Goal: Task Accomplishment & Management: Complete application form

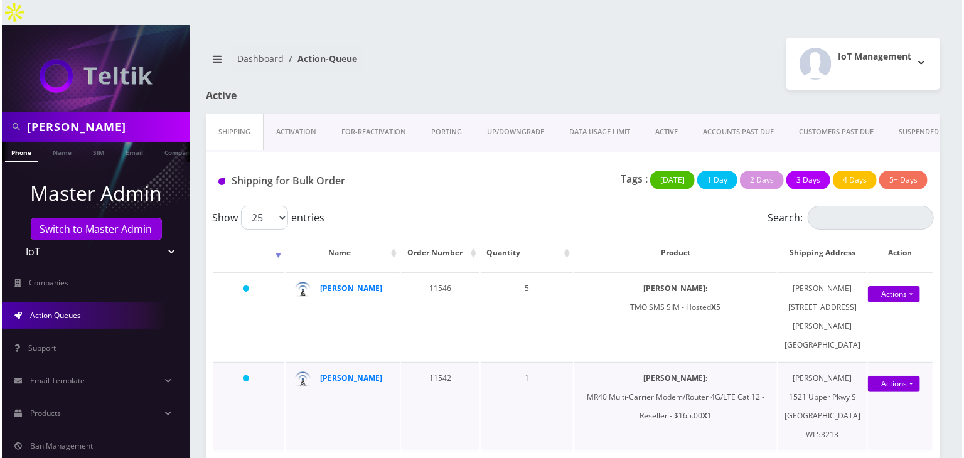
scroll to position [209, 0]
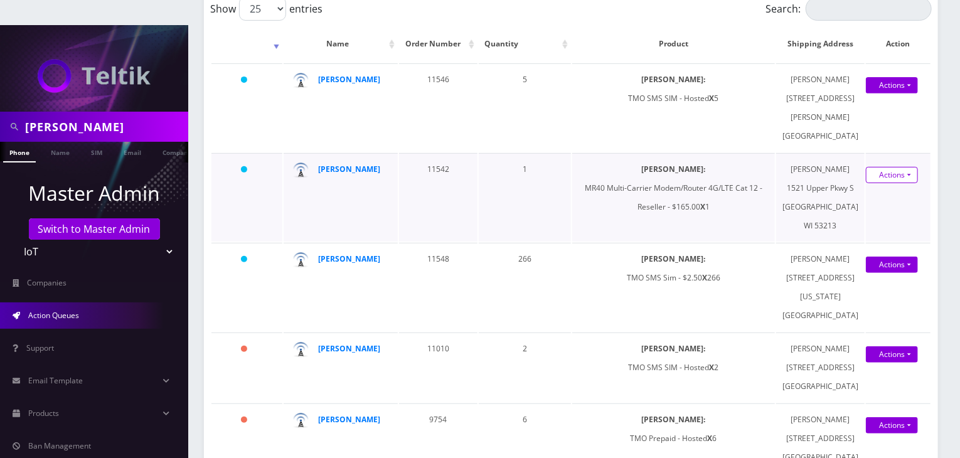
click at [871, 183] on link "Actions" at bounding box center [892, 175] width 52 height 16
click at [866, 208] on link "Shipped" at bounding box center [885, 198] width 100 height 19
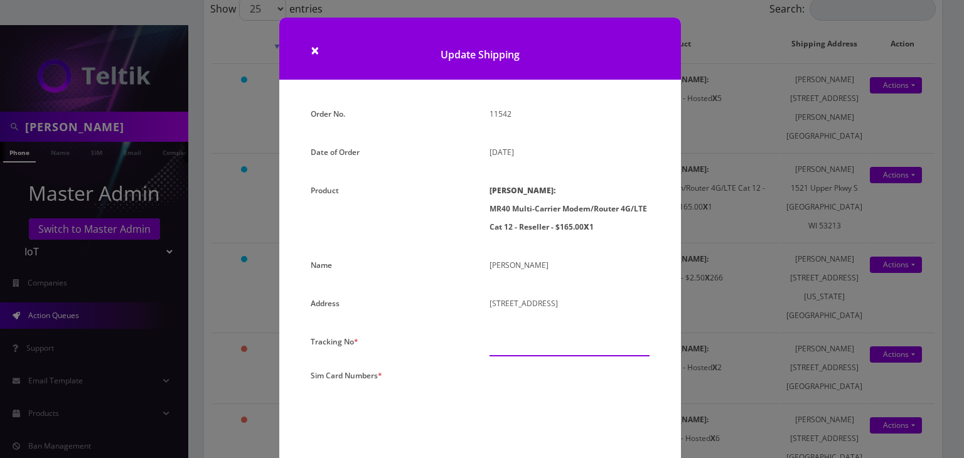
click at [508, 344] on input "text" at bounding box center [570, 345] width 160 height 24
paste input "393072370845"
type input "393072370845"
click at [507, 377] on textarea at bounding box center [570, 424] width 160 height 114
click at [570, 387] on textarea at bounding box center [570, 424] width 160 height 114
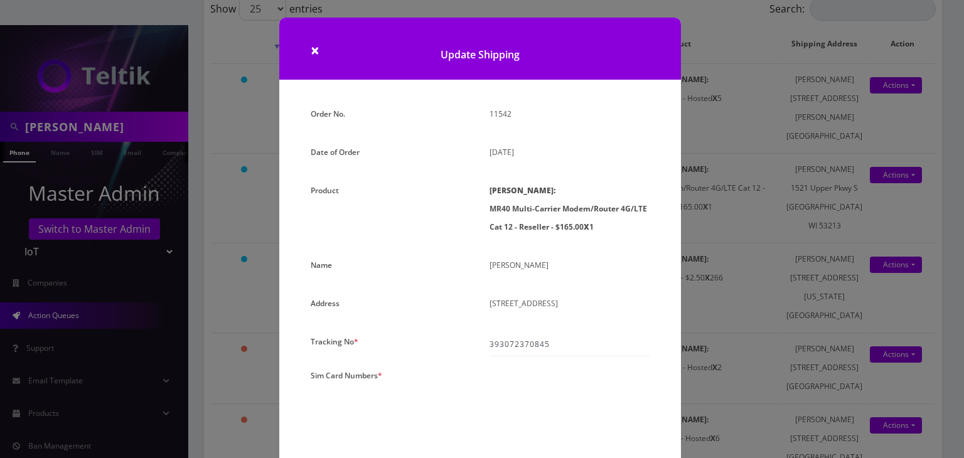
paste textarea "0000000000000000"
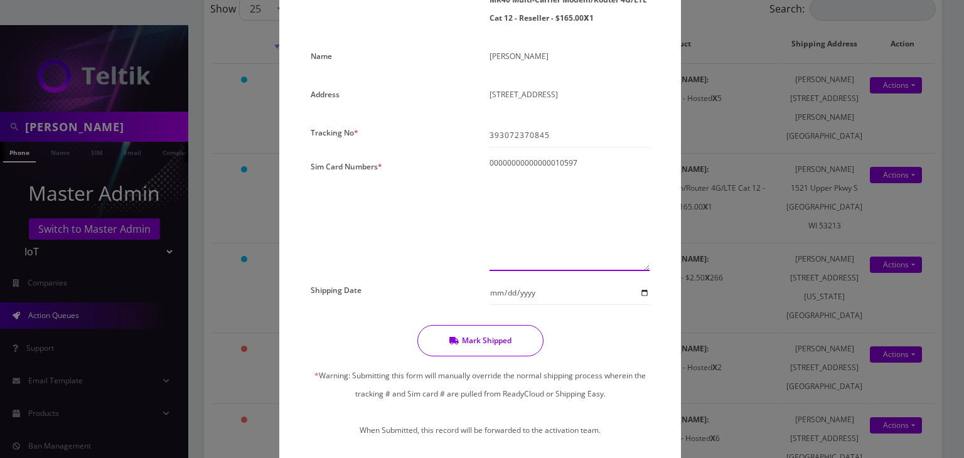
type textarea "00000000000000010597"
click at [645, 291] on input "Shipping Date" at bounding box center [570, 293] width 160 height 24
click at [641, 294] on input "2025-09-11" at bounding box center [570, 293] width 160 height 24
type input "2025-09-10"
click at [495, 341] on button "Mark Shipped" at bounding box center [480, 340] width 126 height 31
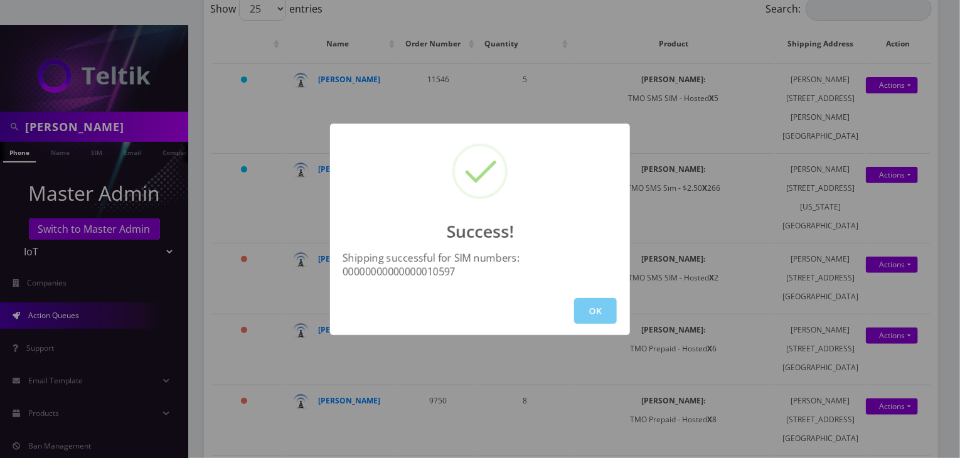
click at [598, 312] on button "OK" at bounding box center [595, 311] width 43 height 26
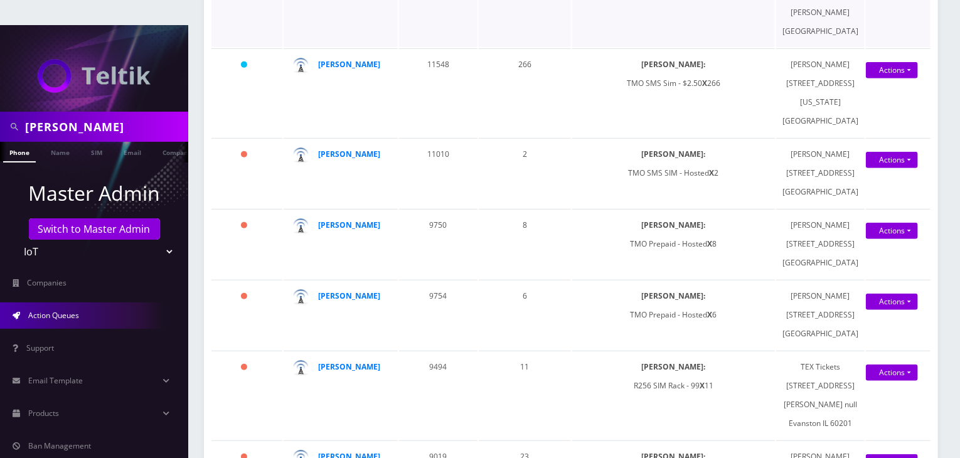
scroll to position [0, 0]
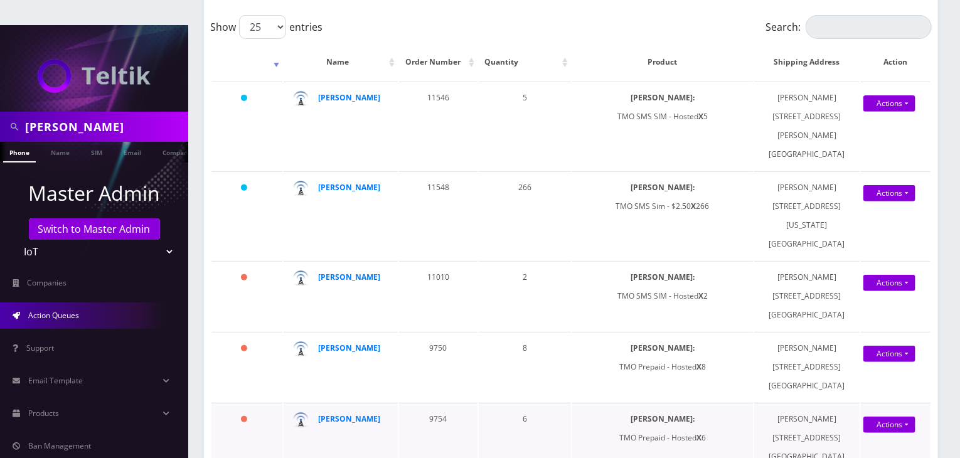
scroll to position [209, 0]
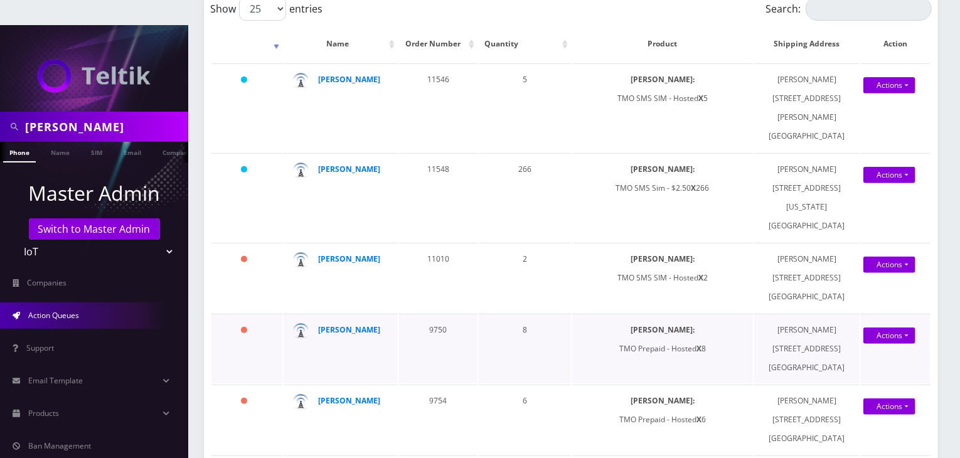
drag, startPoint x: 778, startPoint y: 271, endPoint x: 852, endPoint y: 293, distance: 76.7
click at [852, 314] on td "Dana Onyshko 12804 Chillicothe Road #202 Chesterland OH 44026" at bounding box center [807, 349] width 105 height 70
click at [792, 314] on td "Dana Onyshko 12804 Chillicothe Road #202 Chesterland OH 44026" at bounding box center [807, 349] width 105 height 70
click at [158, 240] on select "Teltik Production My Link Mobile VennMobile Unlimited Advanced LTE [PERSON_NAME…" at bounding box center [94, 252] width 160 height 24
select select "1"
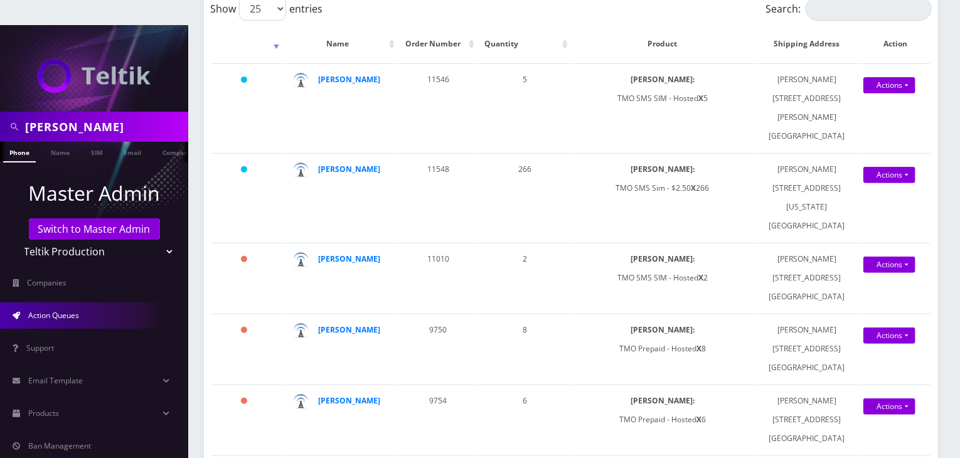
click at [14, 240] on select "Teltik Production My Link Mobile VennMobile Unlimited Advanced LTE [PERSON_NAME…" at bounding box center [94, 252] width 160 height 24
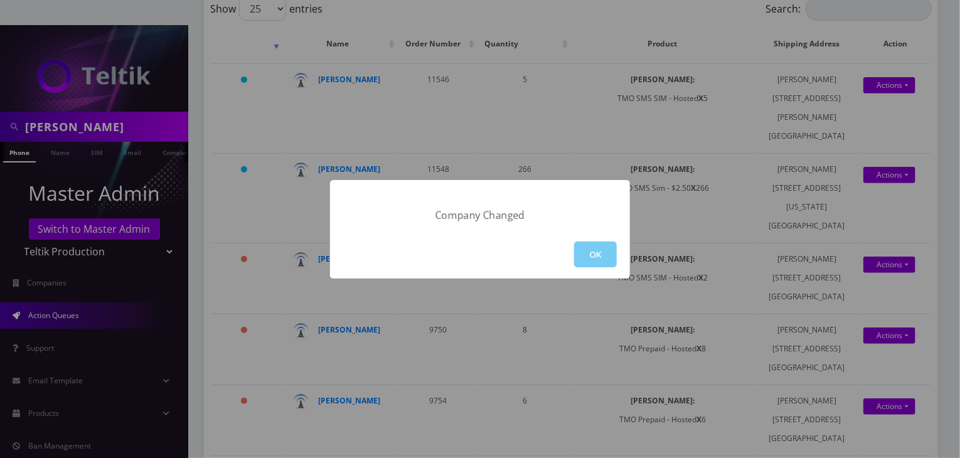
click at [596, 254] on button "OK" at bounding box center [595, 255] width 43 height 26
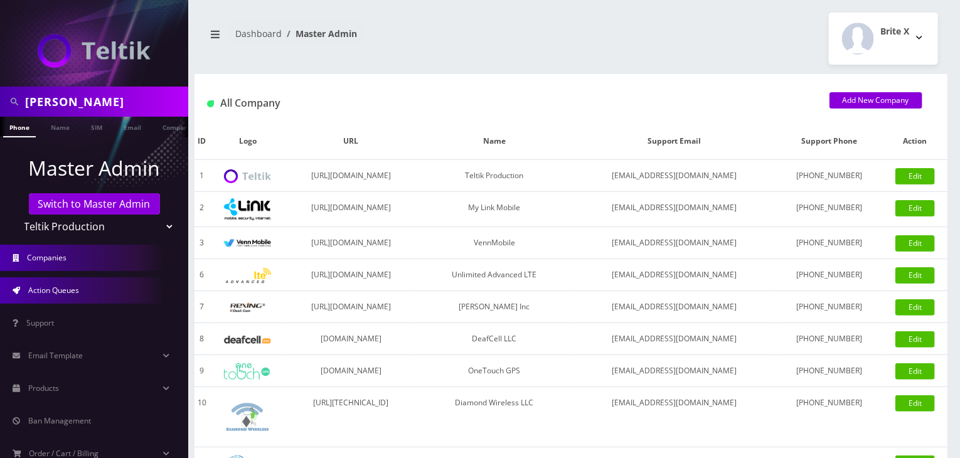
click at [74, 290] on span "Action Queues" at bounding box center [53, 290] width 51 height 11
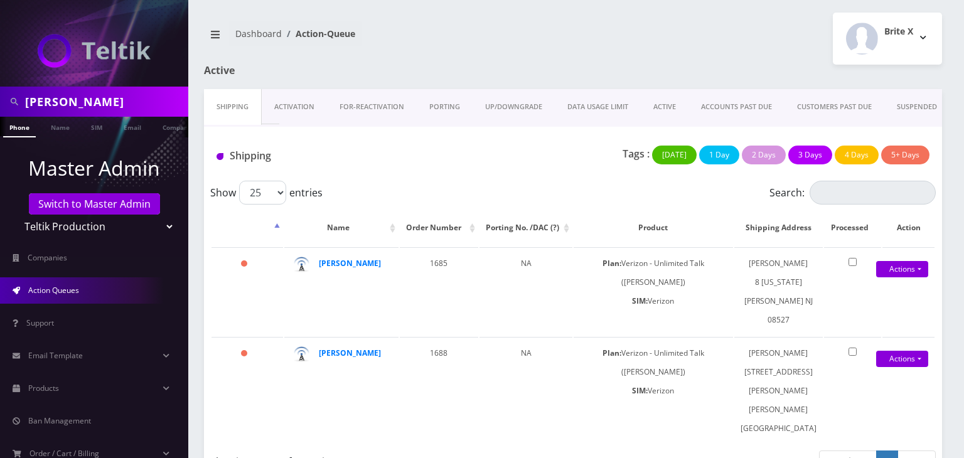
click at [65, 226] on select "Teltik Production My Link Mobile VennMobile Unlimited Advanced LTE [PERSON_NAME…" at bounding box center [94, 227] width 160 height 24
select select "13"
click at [14, 215] on select "Teltik Production My Link Mobile VennMobile Unlimited Advanced LTE Rexing Inc D…" at bounding box center [94, 227] width 160 height 24
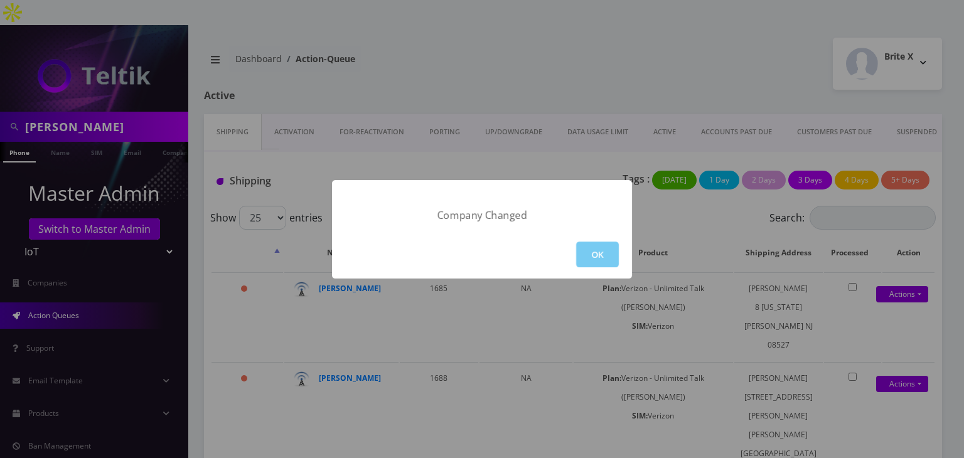
click at [586, 256] on button "OK" at bounding box center [597, 255] width 43 height 26
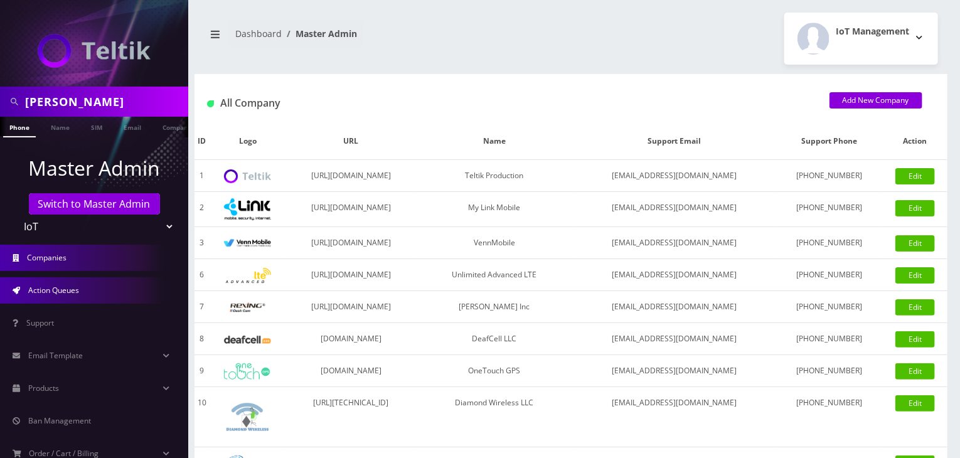
click at [72, 294] on span "Action Queues" at bounding box center [53, 290] width 51 height 11
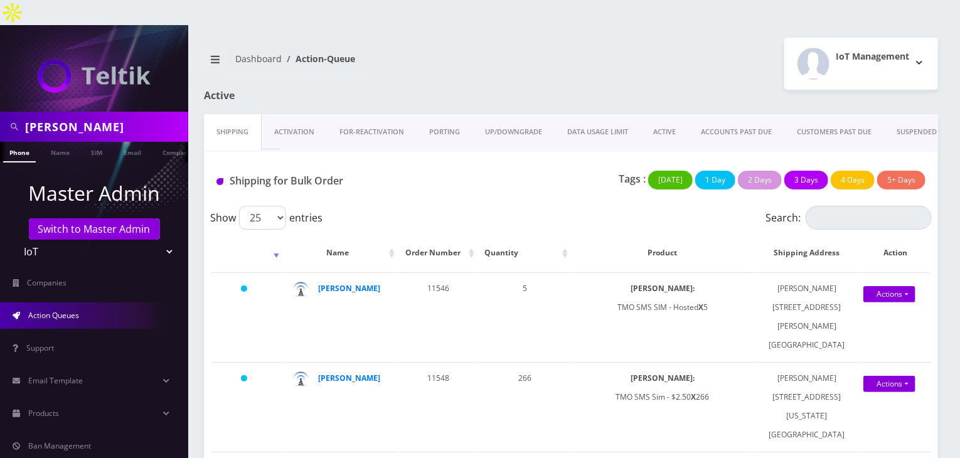
click at [96, 240] on select "Teltik Production My Link Mobile VennMobile Unlimited Advanced LTE Rexing Inc D…" at bounding box center [94, 252] width 160 height 24
select select "1"
click at [14, 240] on select "Teltik Production My Link Mobile VennMobile Unlimited Advanced LTE Rexing Inc D…" at bounding box center [94, 252] width 160 height 24
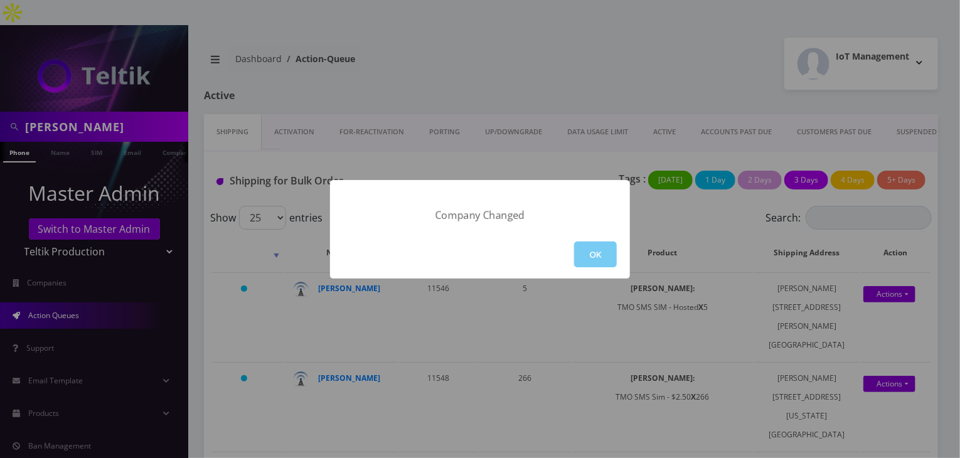
click at [600, 247] on button "OK" at bounding box center [595, 255] width 43 height 26
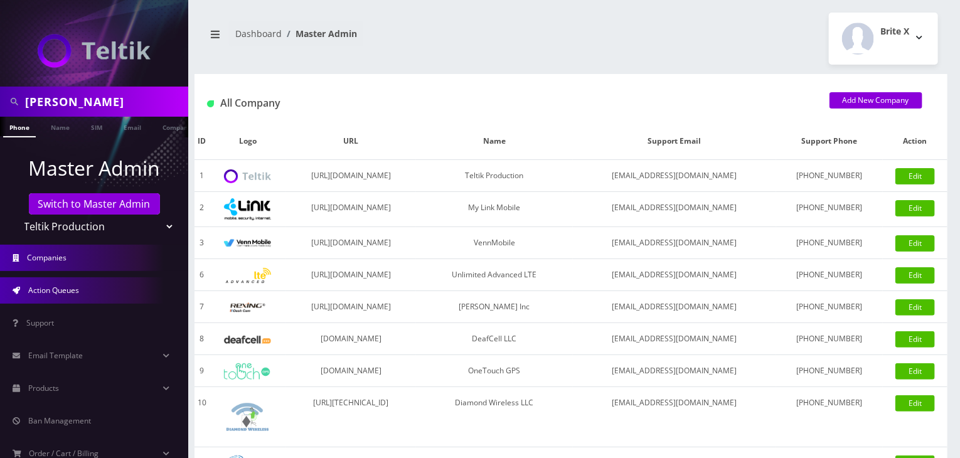
click at [100, 284] on link "Action Queues" at bounding box center [94, 290] width 188 height 26
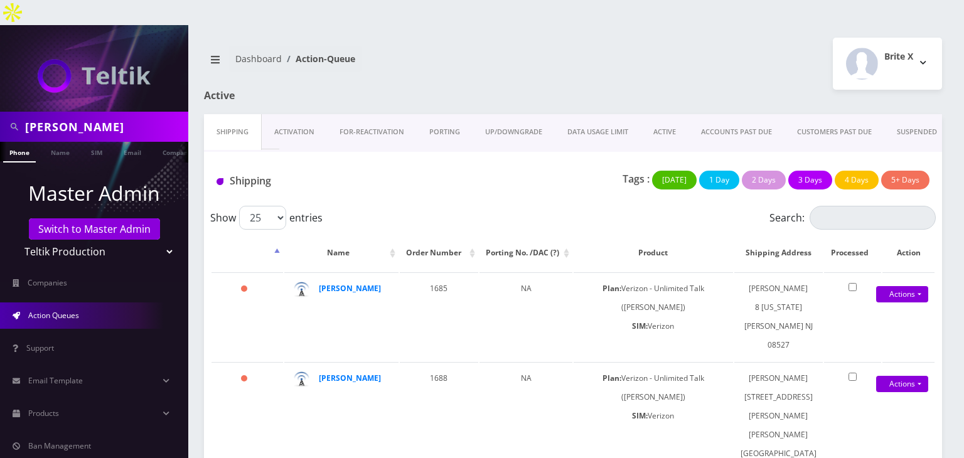
click at [150, 240] on select "Teltik Production My Link Mobile VennMobile Unlimited Advanced LTE [PERSON_NAME…" at bounding box center [94, 252] width 160 height 24
select select "13"
click at [14, 240] on select "Teltik Production My Link Mobile VennMobile Unlimited Advanced LTE [PERSON_NAME…" at bounding box center [94, 252] width 160 height 24
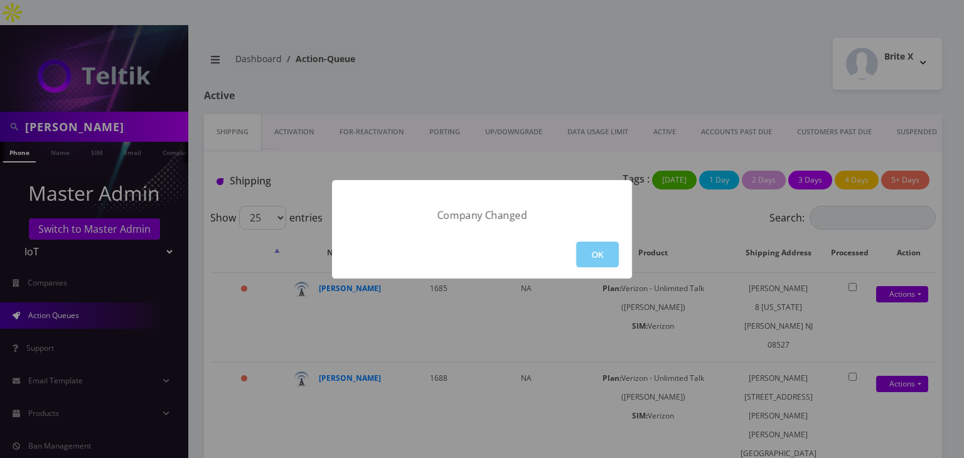
click at [598, 247] on button "OK" at bounding box center [597, 255] width 43 height 26
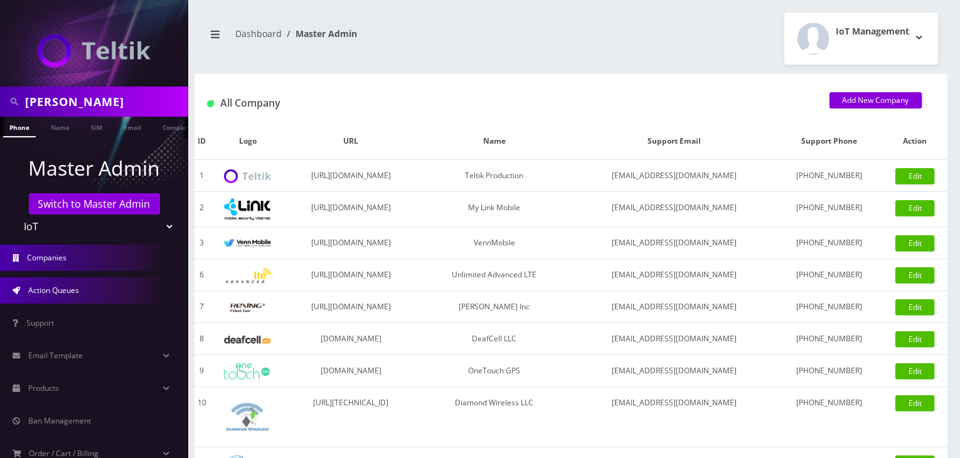
click at [98, 282] on link "Action Queues" at bounding box center [94, 290] width 188 height 26
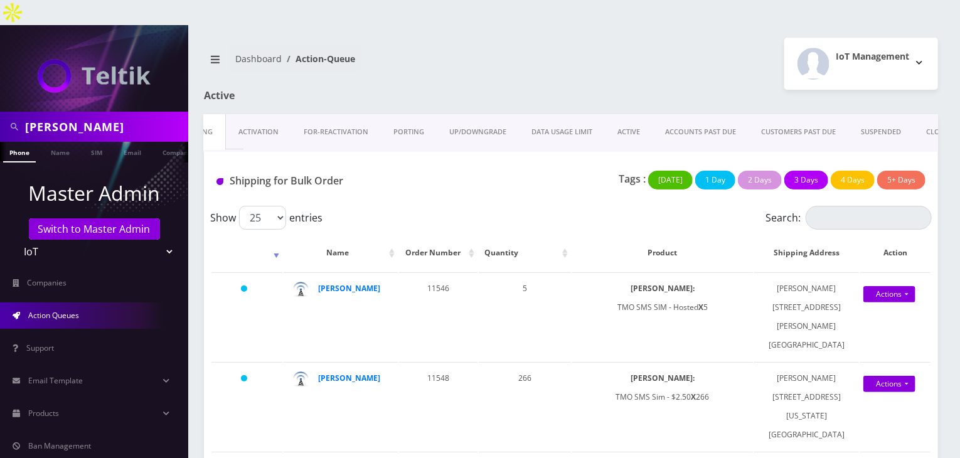
scroll to position [0, 35]
click at [98, 401] on link "Products" at bounding box center [94, 414] width 188 height 26
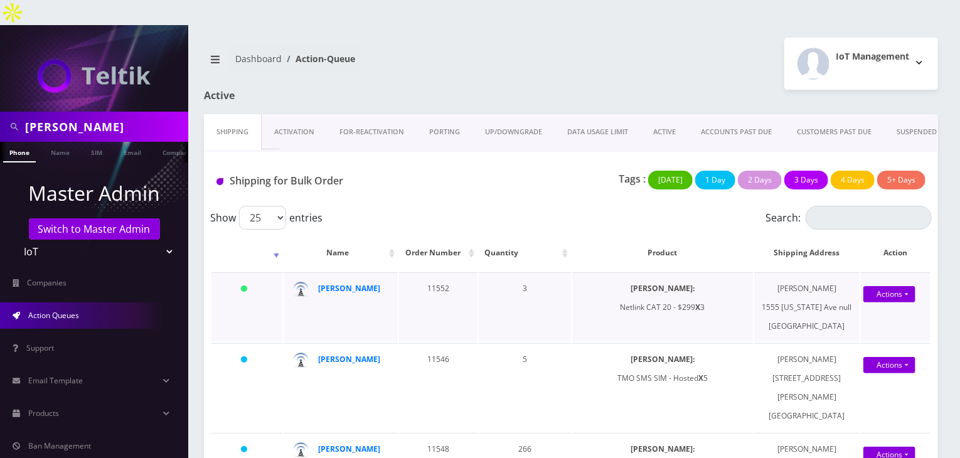
drag, startPoint x: 756, startPoint y: 286, endPoint x: 819, endPoint y: 301, distance: 65.2
click at [834, 305] on tr "[DATE] [PERSON_NAME] 11552 3 [PERSON_NAME]: Netlink CAT 20 - $299 X 3 [PERSON_N…" at bounding box center [571, 307] width 719 height 70
click at [772, 284] on td "[PERSON_NAME] [STREET_ADDRESS][US_STATE]" at bounding box center [807, 307] width 105 height 70
drag, startPoint x: 766, startPoint y: 281, endPoint x: 844, endPoint y: 312, distance: 83.9
click at [849, 316] on td "[PERSON_NAME] [STREET_ADDRESS][US_STATE]" at bounding box center [807, 307] width 105 height 70
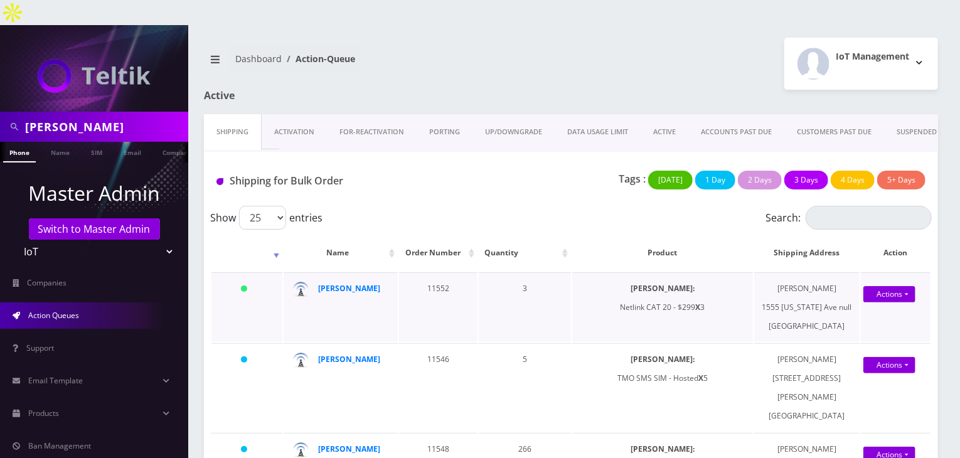
copy td "[STREET_ADDRESS][US_STATE]"
click at [794, 272] on td "[PERSON_NAME] [STREET_ADDRESS][US_STATE]" at bounding box center [807, 307] width 105 height 70
copy td "[PERSON_NAME]"
